Goal: Book appointment/travel/reservation

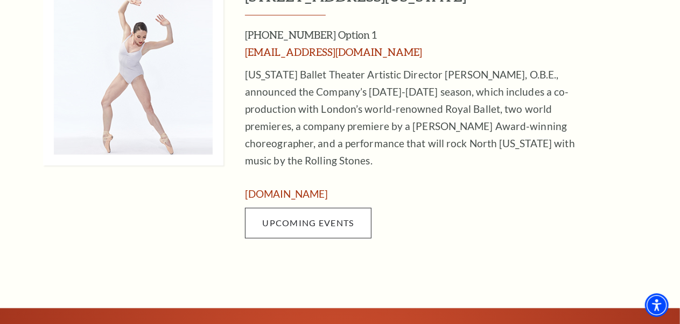
scroll to position [513, 0]
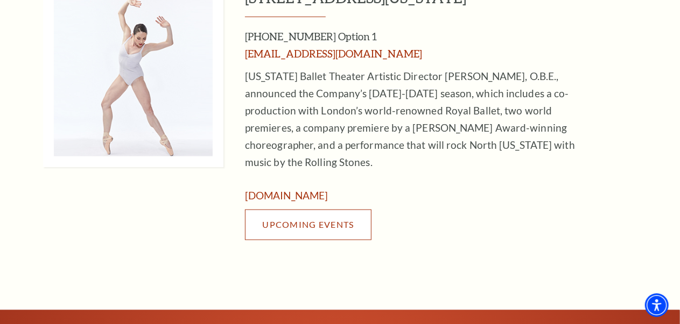
click at [343, 220] on span "Upcoming Events" at bounding box center [307, 225] width 91 height 10
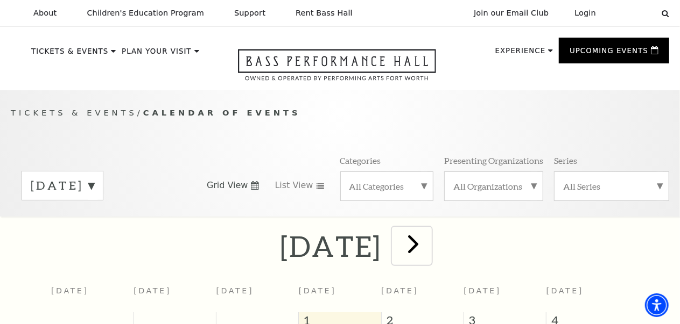
click at [428, 243] on span "next" at bounding box center [413, 244] width 31 height 31
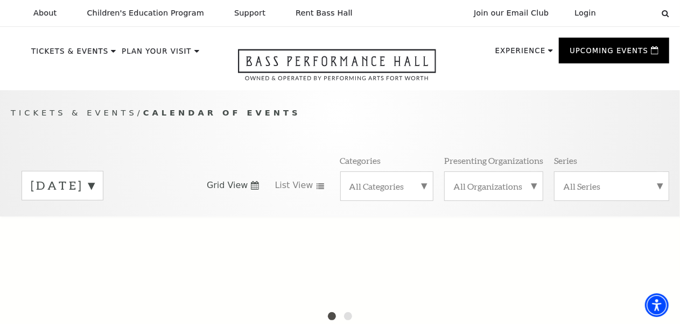
click at [94, 187] on label "[DATE]" at bounding box center [62, 186] width 63 height 17
click at [86, 236] on div at bounding box center [340, 324] width 680 height 215
click at [93, 234] on div at bounding box center [340, 324] width 680 height 215
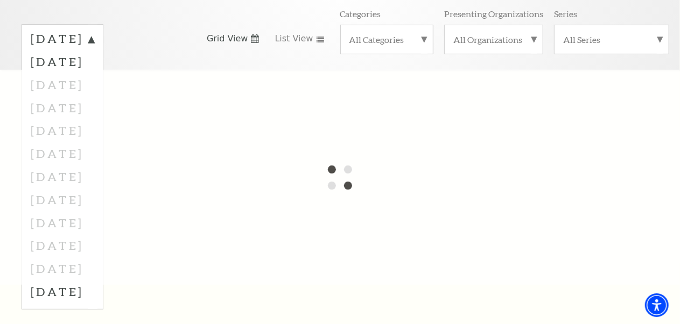
scroll to position [146, 0]
click at [86, 86] on div at bounding box center [340, 177] width 680 height 215
